Goal: Task Accomplishment & Management: Use online tool/utility

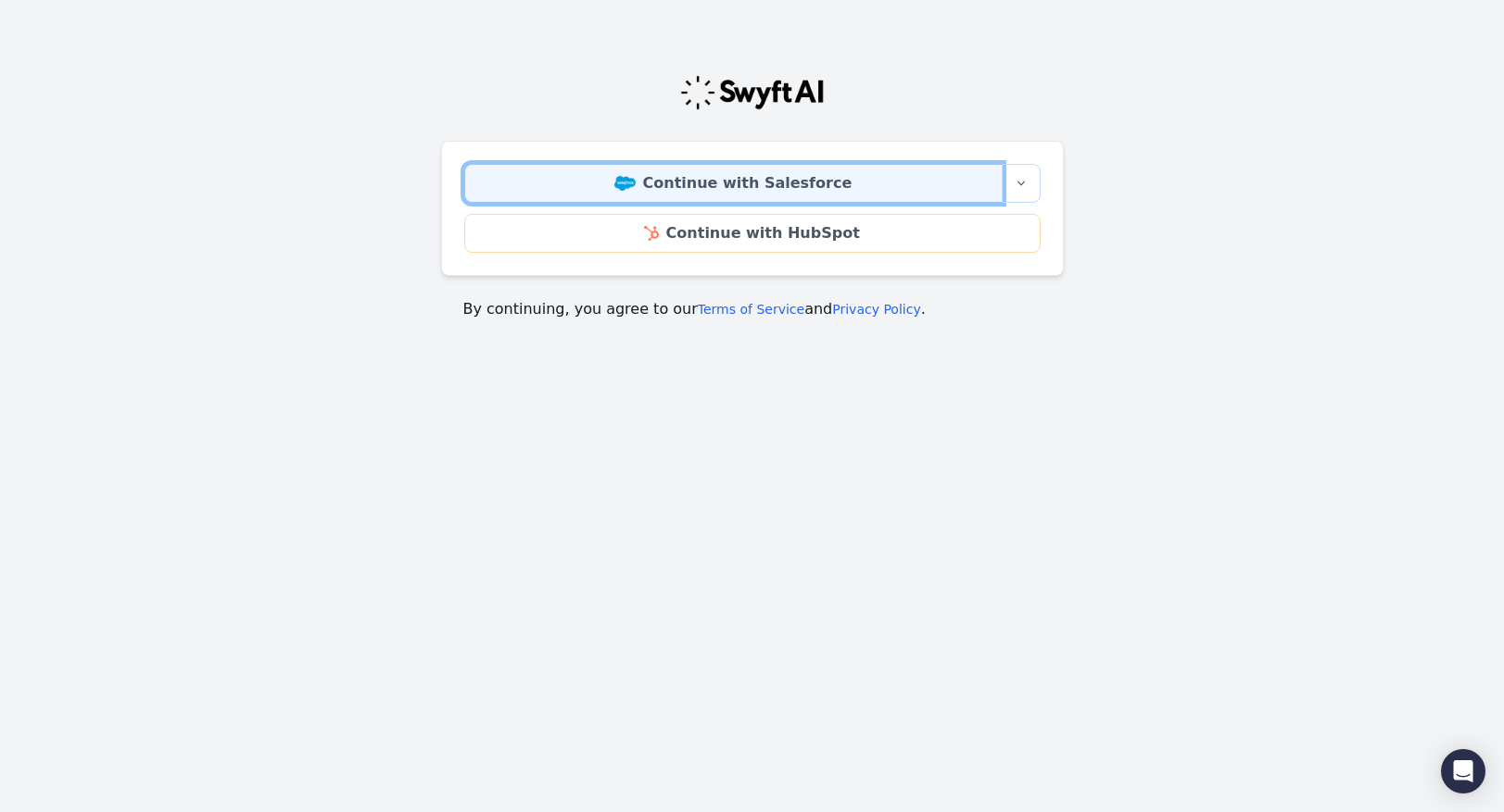
click at [753, 183] on link "Continue with Salesforce" at bounding box center [734, 183] width 538 height 39
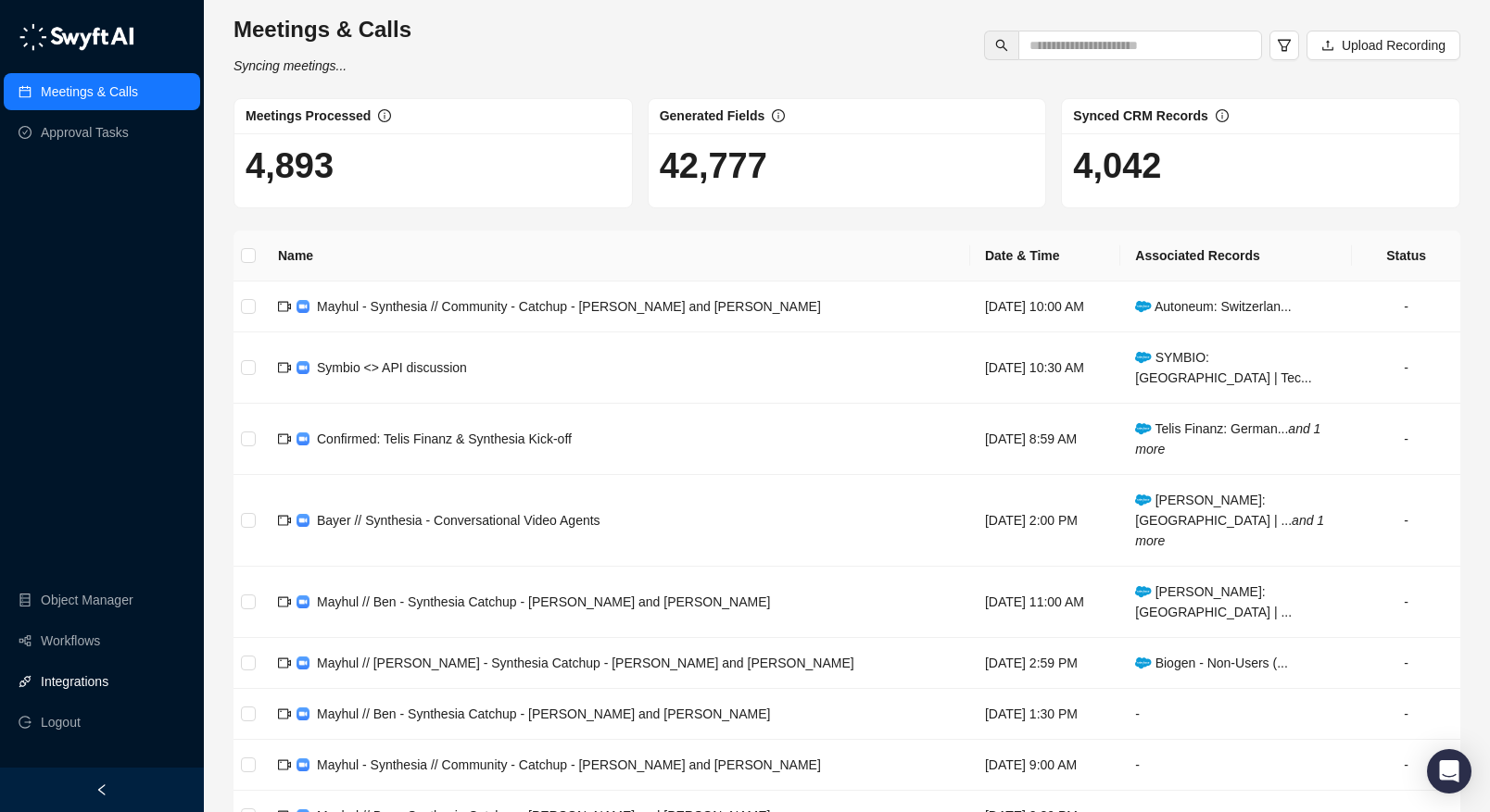
click at [99, 688] on link "Integrations" at bounding box center [75, 682] width 68 height 37
